Goal: Task Accomplishment & Management: Complete application form

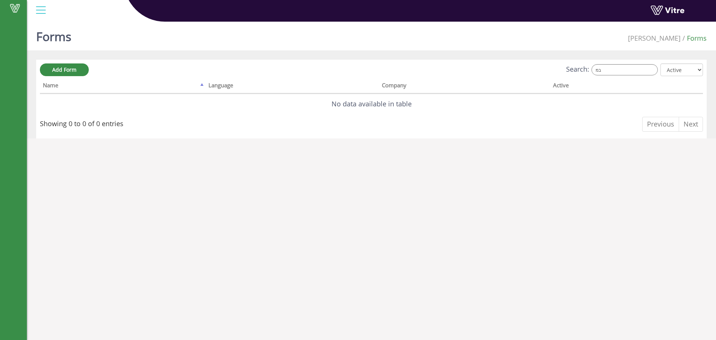
type input "ב"
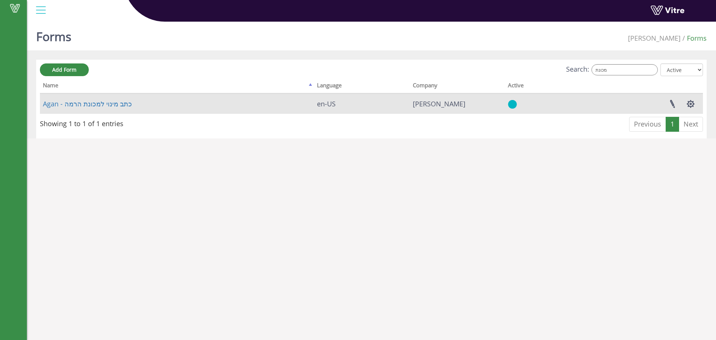
type input "מכונת"
click at [112, 98] on td "Agan - כתב מינוי למכונת הרמה" at bounding box center [177, 104] width 274 height 20
click at [110, 104] on link "Agan - כתב מינוי למכונת הרמה" at bounding box center [87, 103] width 89 height 9
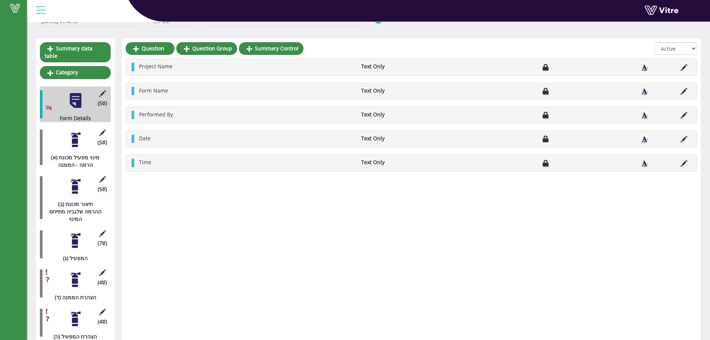
scroll to position [57, 0]
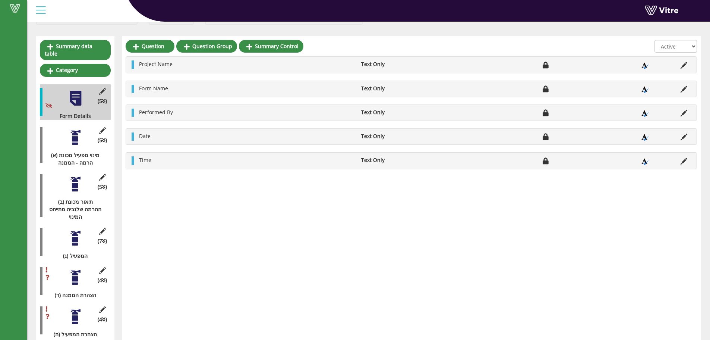
click at [75, 230] on div at bounding box center [75, 238] width 17 height 17
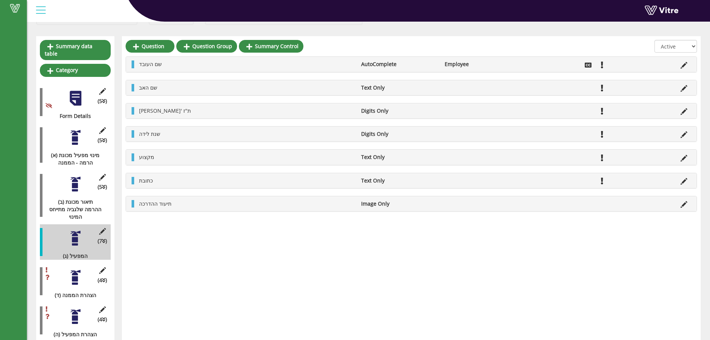
click at [75, 269] on div at bounding box center [75, 277] width 17 height 17
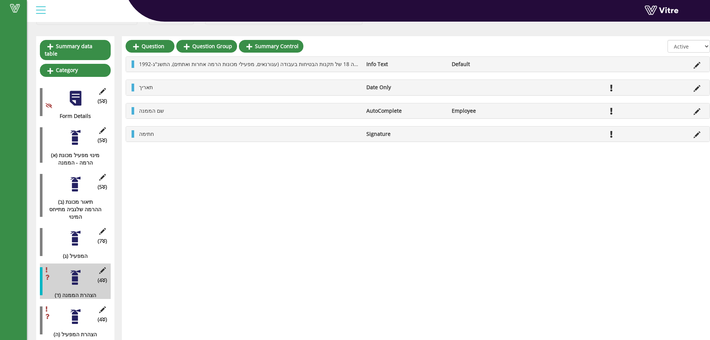
drag, startPoint x: 77, startPoint y: 307, endPoint x: 64, endPoint y: 215, distance: 93.3
click at [76, 308] on div at bounding box center [75, 316] width 17 height 17
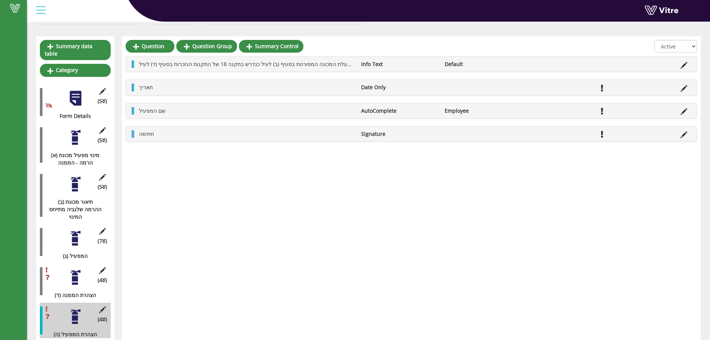
click at [75, 135] on div at bounding box center [75, 137] width 17 height 17
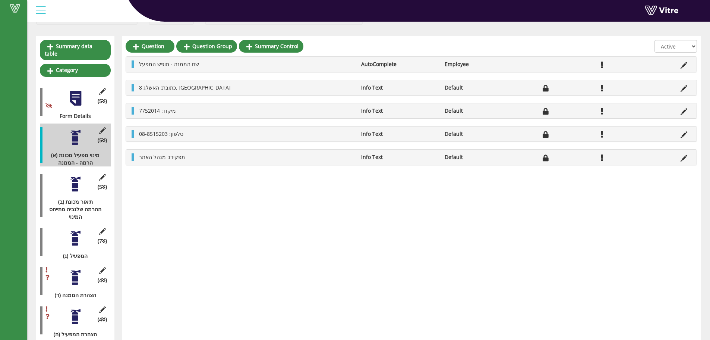
click at [79, 183] on div at bounding box center [75, 184] width 17 height 17
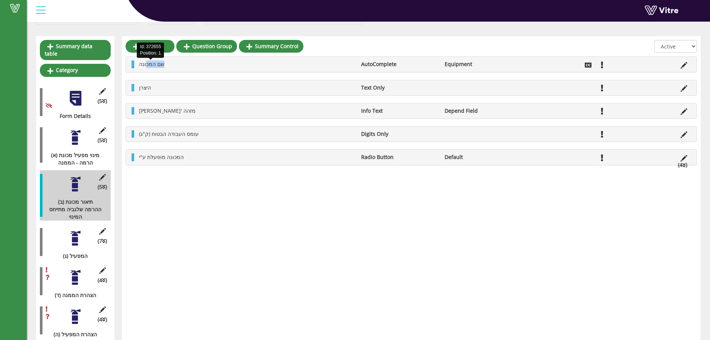
drag, startPoint x: 165, startPoint y: 66, endPoint x: 146, endPoint y: 65, distance: 19.0
click at [146, 65] on li "שם המכונה" at bounding box center [246, 63] width 222 height 7
click at [146, 65] on span "שם המכונה" at bounding box center [151, 63] width 25 height 7
drag, startPoint x: 165, startPoint y: 68, endPoint x: 139, endPoint y: 62, distance: 27.2
click at [139, 62] on li "שם המכונה" at bounding box center [246, 63] width 222 height 7
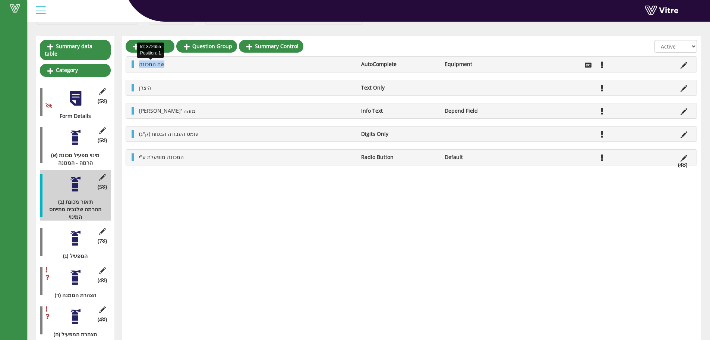
click at [143, 62] on span "שם המכונה" at bounding box center [151, 63] width 25 height 7
click at [22, 11] on span at bounding box center [15, 8] width 19 height 9
